Goal: Navigation & Orientation: Find specific page/section

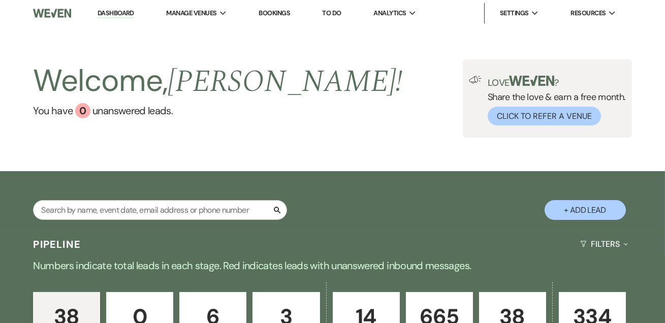
drag, startPoint x: 0, startPoint y: 0, endPoint x: 207, endPoint y: 33, distance: 209.4
click at [117, 17] on link "Dashboard" at bounding box center [116, 14] width 37 height 10
click at [108, 19] on li "Dashboard" at bounding box center [115, 13] width 47 height 20
click at [114, 10] on link "Dashboard" at bounding box center [116, 14] width 37 height 10
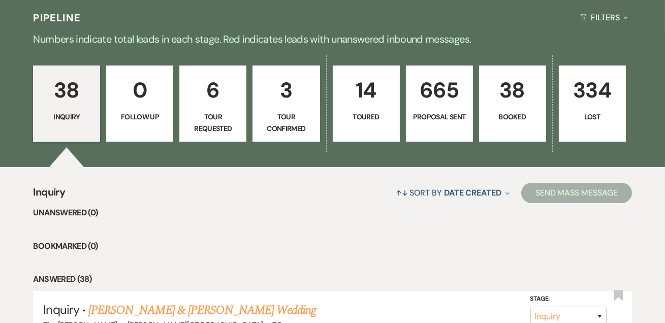
scroll to position [246, 0]
